Goal: Task Accomplishment & Management: Use online tool/utility

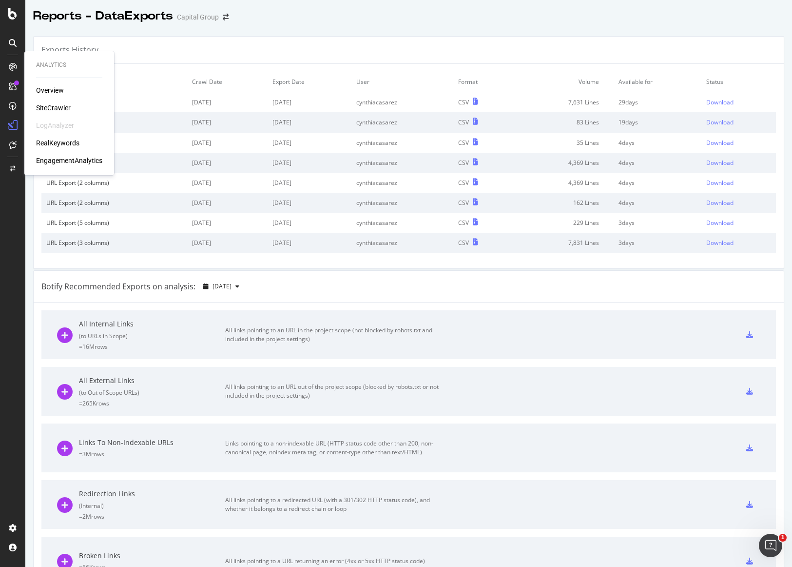
click at [53, 110] on div "SiteCrawler" at bounding box center [53, 108] width 35 height 10
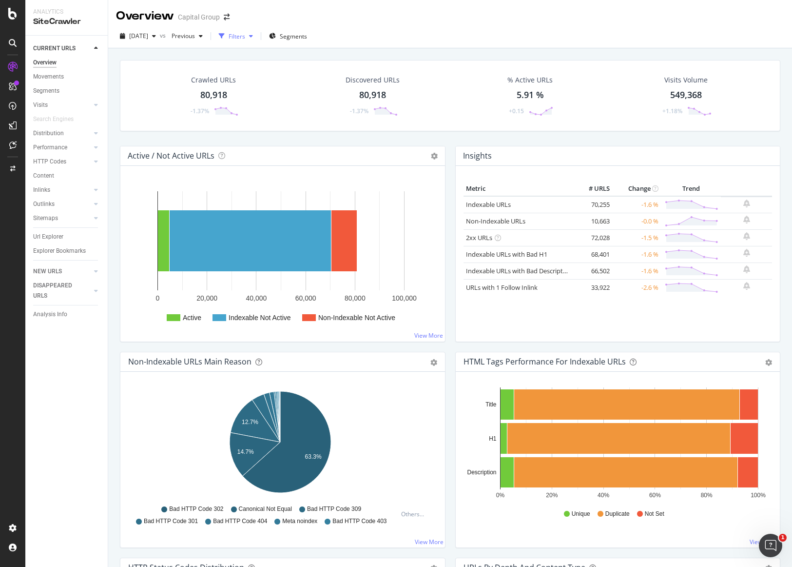
click at [245, 37] on div "Filters" at bounding box center [237, 36] width 17 height 8
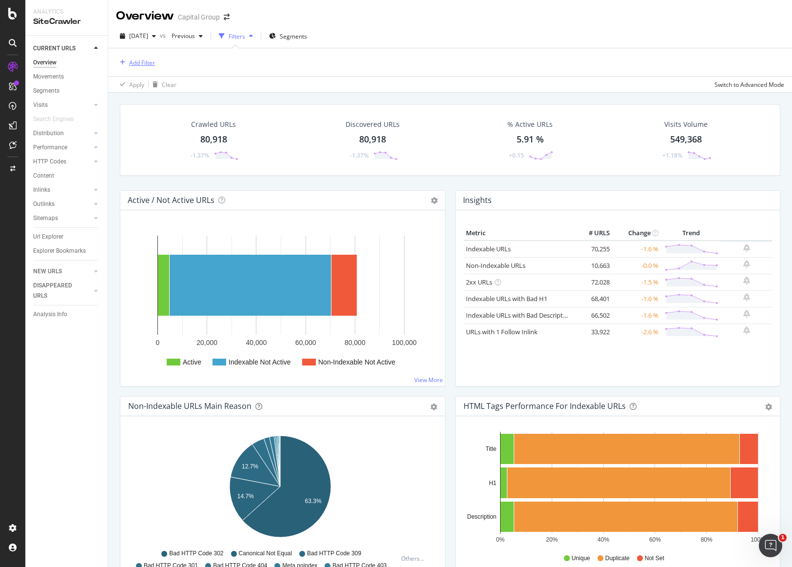
click at [142, 60] on div "Add Filter" at bounding box center [142, 63] width 26 height 8
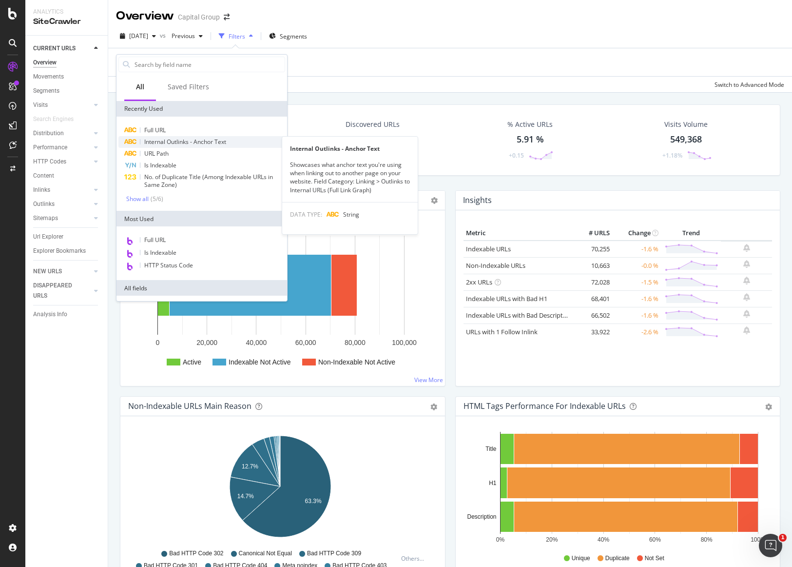
click at [152, 136] on div "Internal Outlinks - Anchor Text" at bounding box center [201, 142] width 167 height 12
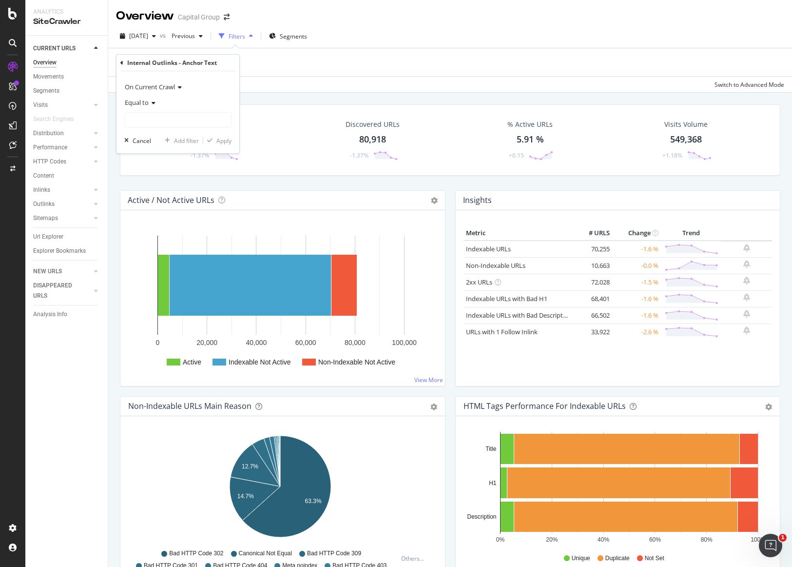
click at [121, 60] on icon at bounding box center [121, 63] width 3 height 6
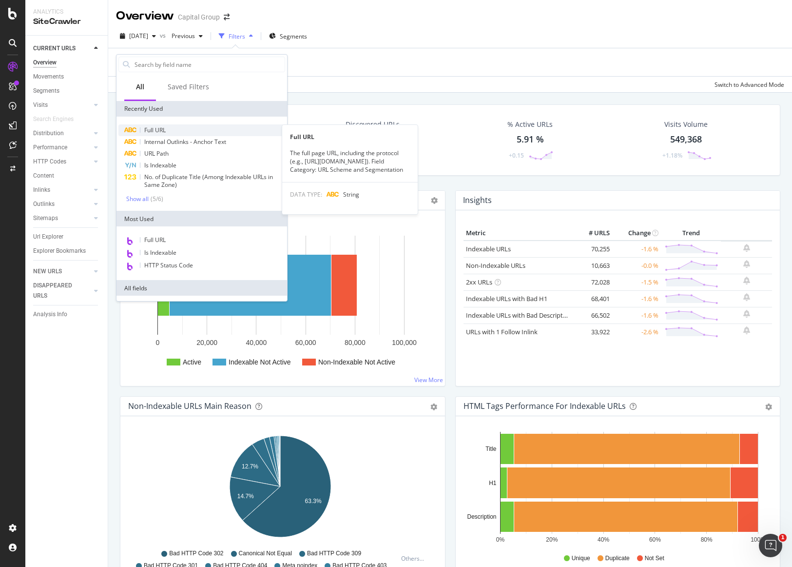
click at [151, 134] on div "Full URL" at bounding box center [201, 130] width 167 height 12
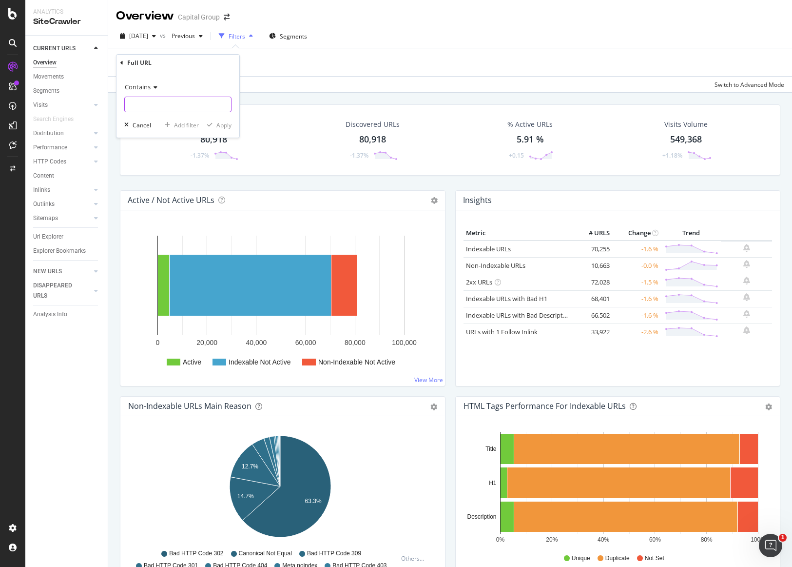
click at [162, 101] on input "text" at bounding box center [178, 105] width 106 height 16
paste input "[URL][DOMAIN_NAME]"
type input "[URL][DOMAIN_NAME]"
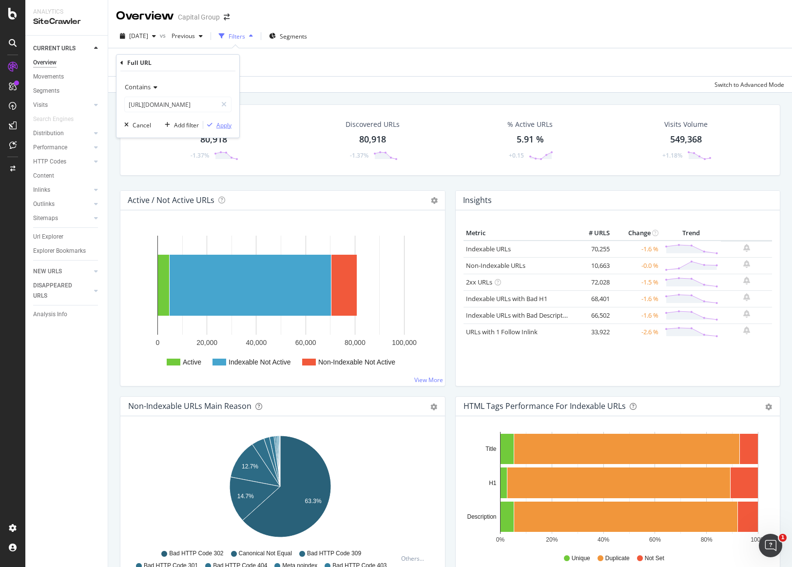
click at [222, 126] on div "Apply" at bounding box center [223, 125] width 15 height 8
